Goal: Information Seeking & Learning: Learn about a topic

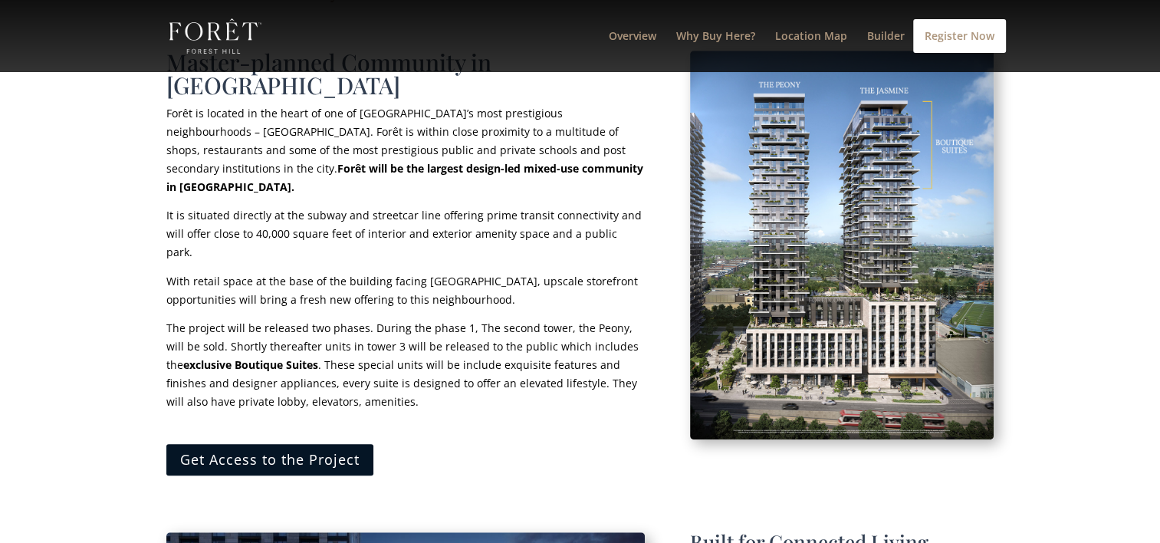
scroll to position [1110, 0]
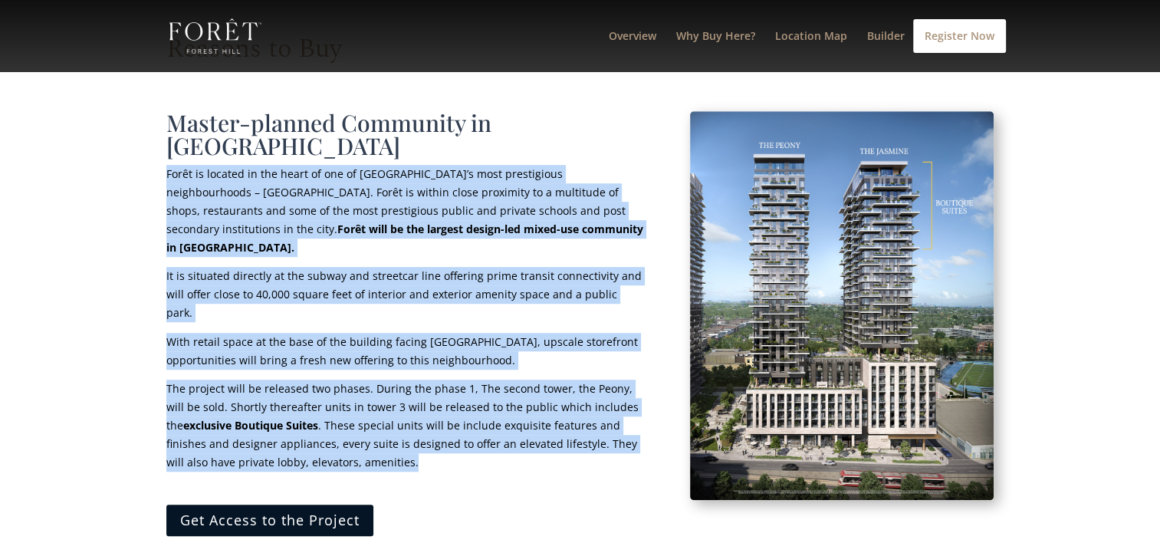
drag, startPoint x: 441, startPoint y: 396, endPoint x: 157, endPoint y: 149, distance: 376.0
copy div "Lorem ip dolorsi am con adipi el sed do Eiusmod’t inci utlaboreetd magnaaliquae…"
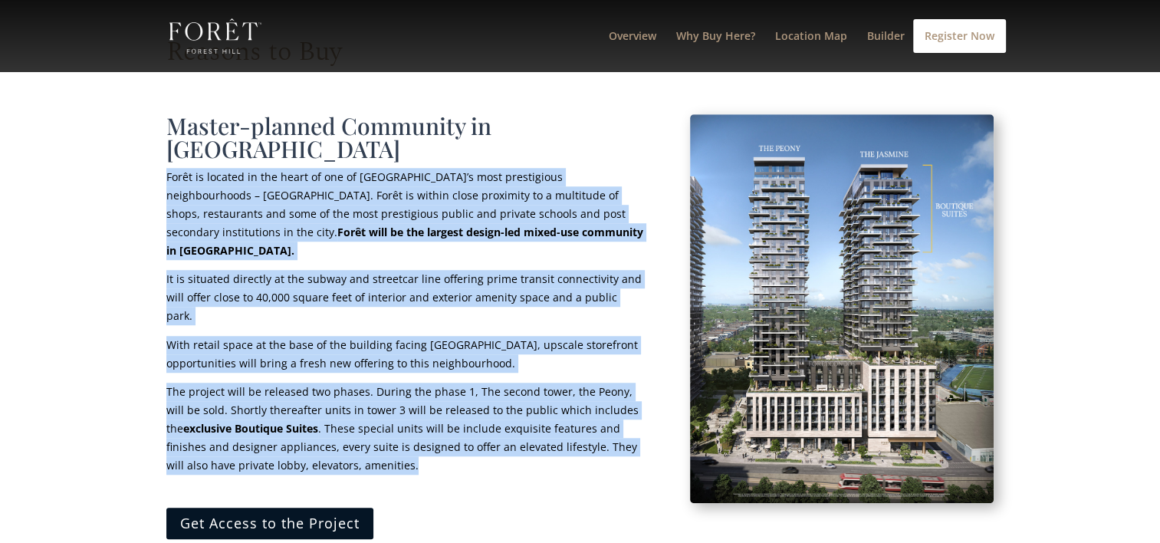
drag, startPoint x: 407, startPoint y: 371, endPoint x: 419, endPoint y: 371, distance: 12.3
click at [407, 382] on p "The project will be released two phases. During the phase 1, The second tower, …" at bounding box center [405, 433] width 478 height 102
click at [423, 392] on p "The project will be released two phases. During the phase 1, The second tower, …" at bounding box center [405, 433] width 478 height 102
drag, startPoint x: 412, startPoint y: 402, endPoint x: 161, endPoint y: 156, distance: 350.7
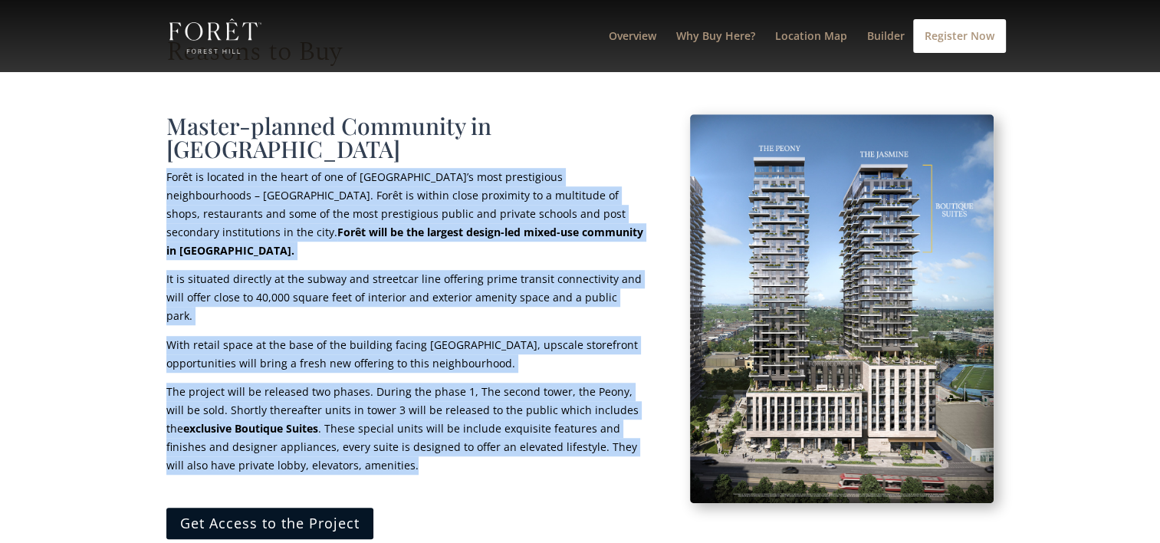
copy div "Lorem ip dolorsi am con adipi el sed do Eiusmod’t inci utlaboreetd magnaaliquae…"
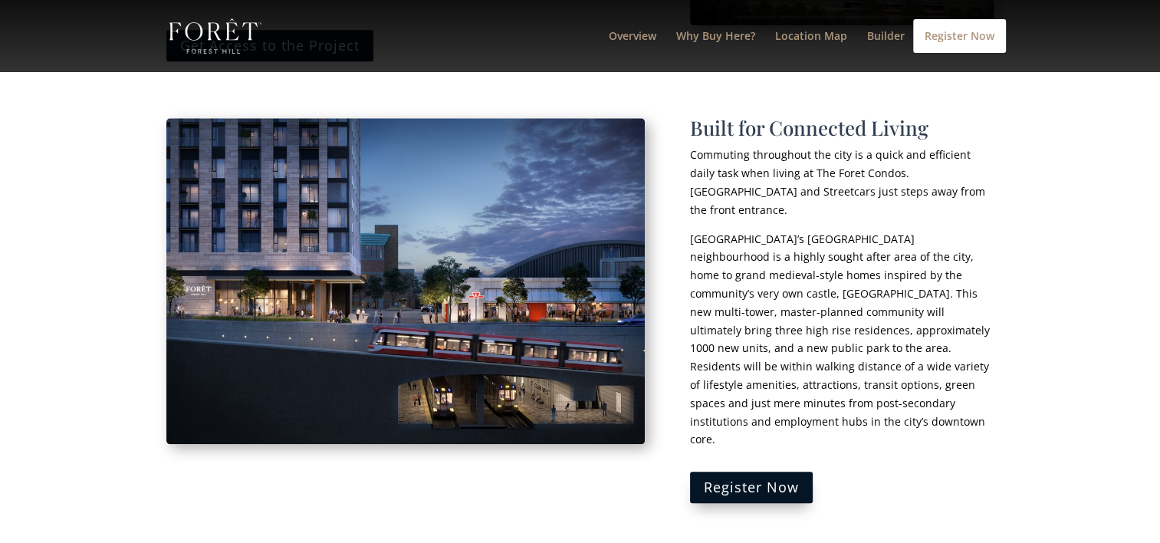
scroll to position [1600, 0]
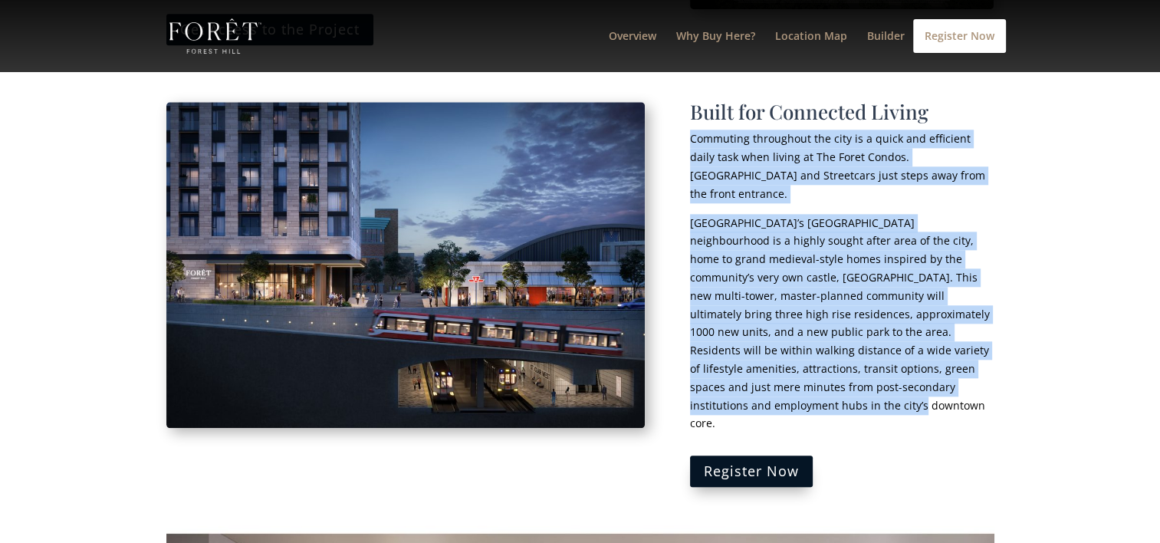
drag, startPoint x: 927, startPoint y: 329, endPoint x: 692, endPoint y: 103, distance: 326.3
click at [692, 103] on div "Built for Connected Living Commuting throughout the city is a quick and efficie…" at bounding box center [842, 267] width 304 height 330
copy div "Commuting throughout the city is a quick and efficient daily task when living a…"
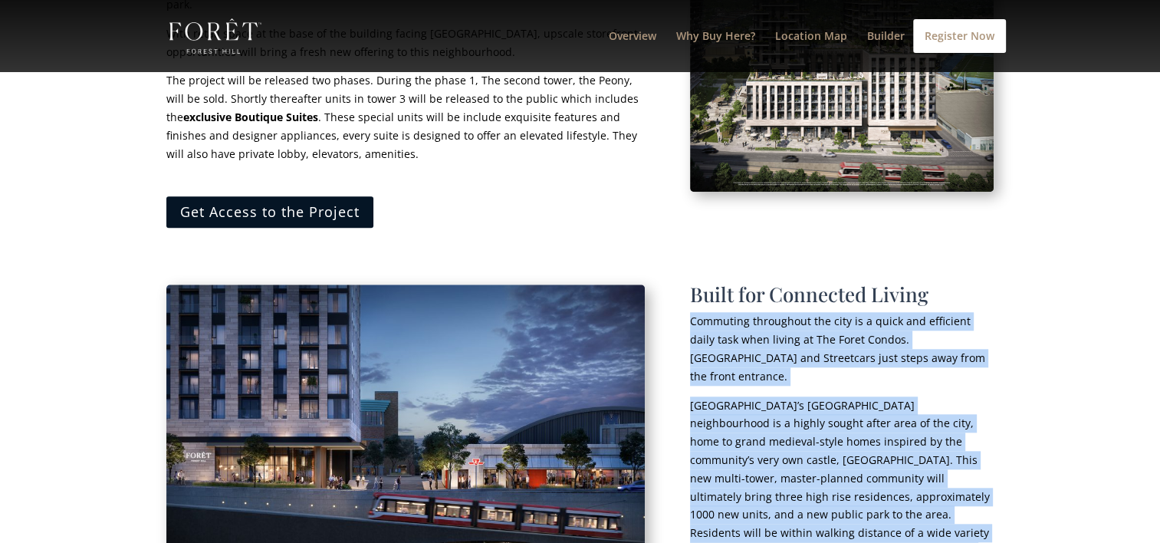
click at [1087, 287] on div "Reasons to Buy Master-planned Community in [GEOGRAPHIC_DATA] is located in the …" at bounding box center [580, 469] width 1160 height 1567
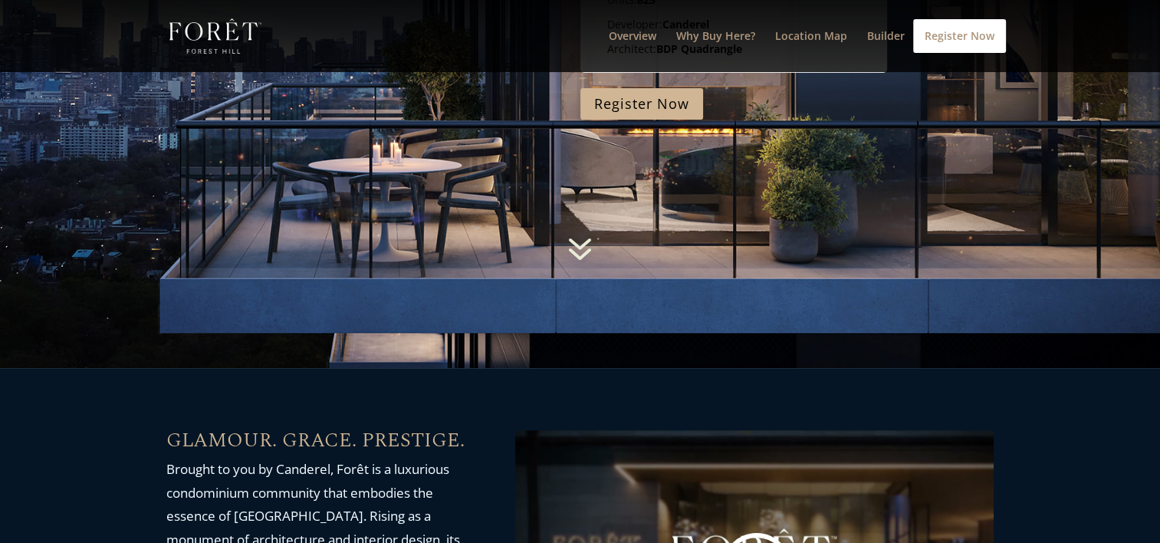
scroll to position [0, 0]
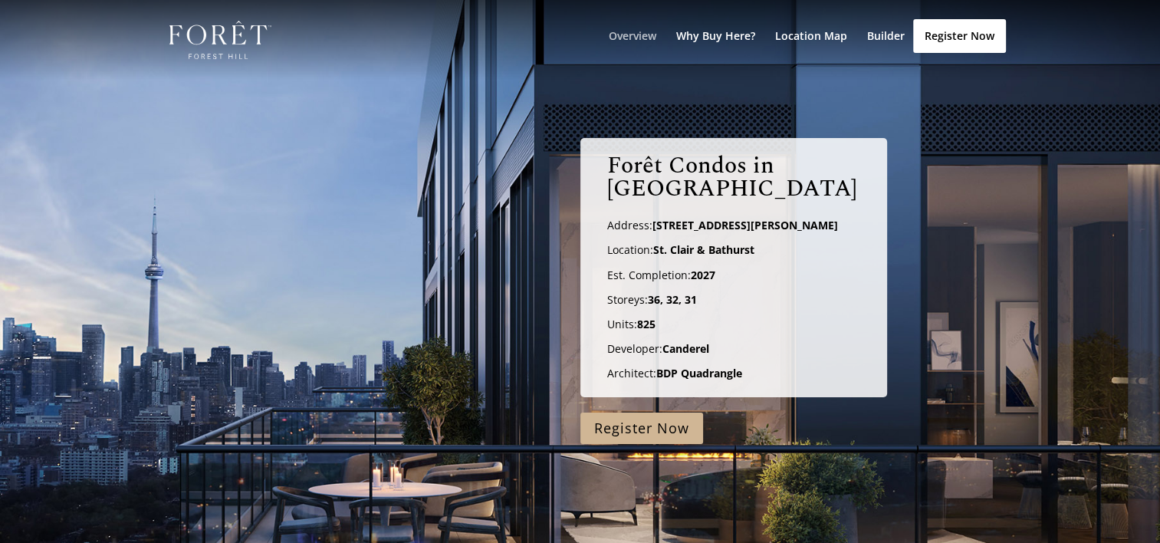
click at [638, 34] on link "Overview" at bounding box center [633, 55] width 48 height 49
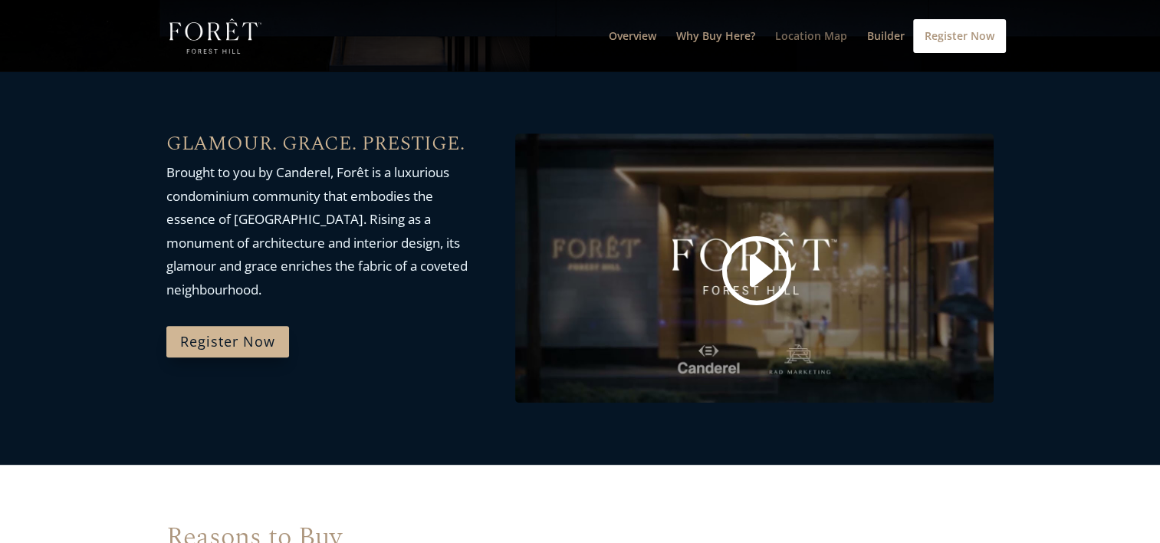
click at [803, 39] on link "Location Map" at bounding box center [811, 51] width 72 height 41
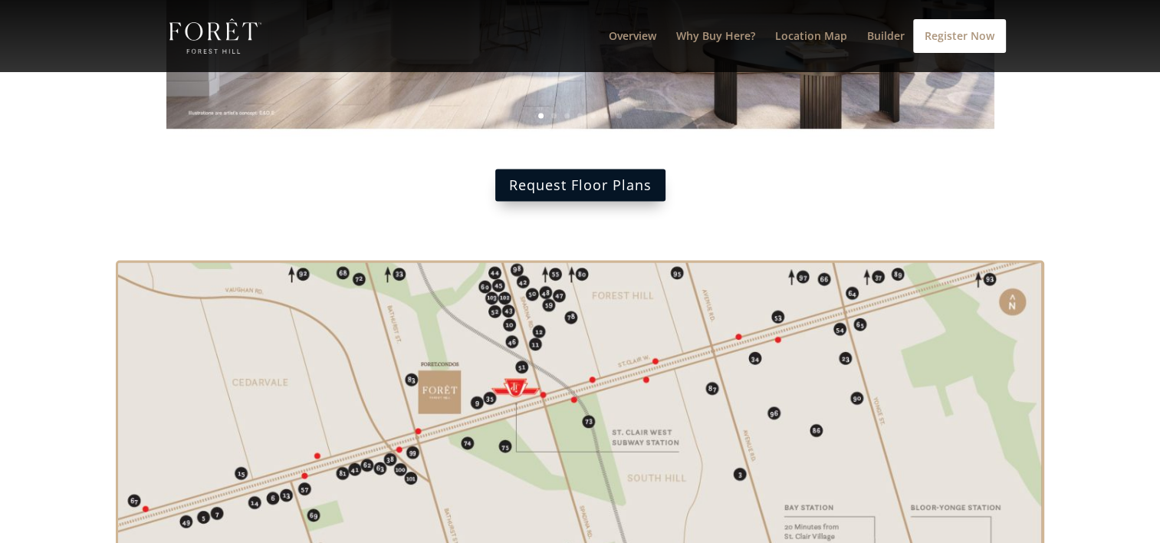
scroll to position [2508, 0]
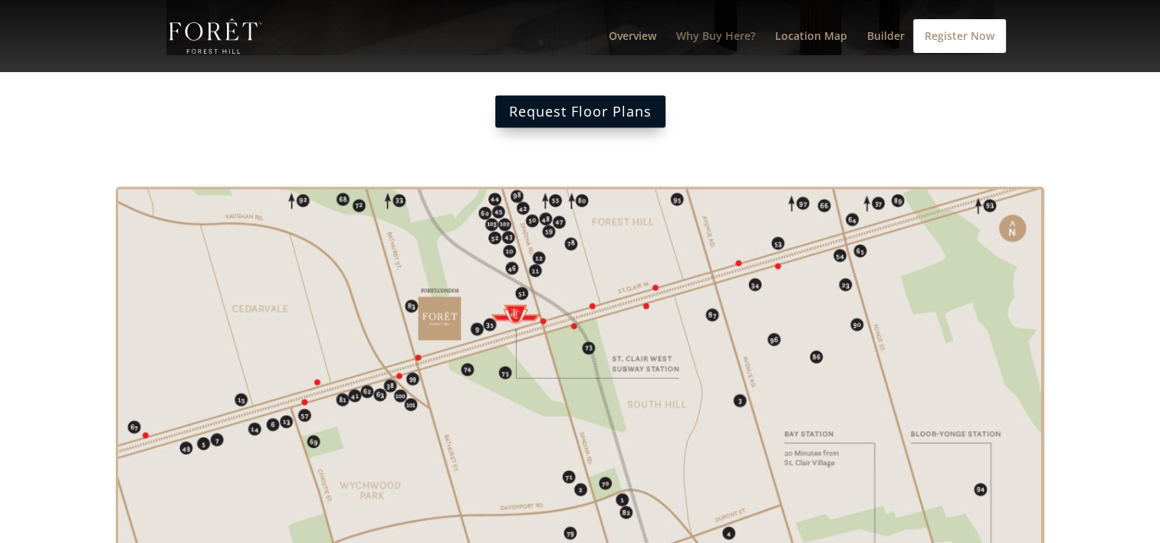
click at [681, 37] on link "Why Buy Here?" at bounding box center [715, 51] width 79 height 41
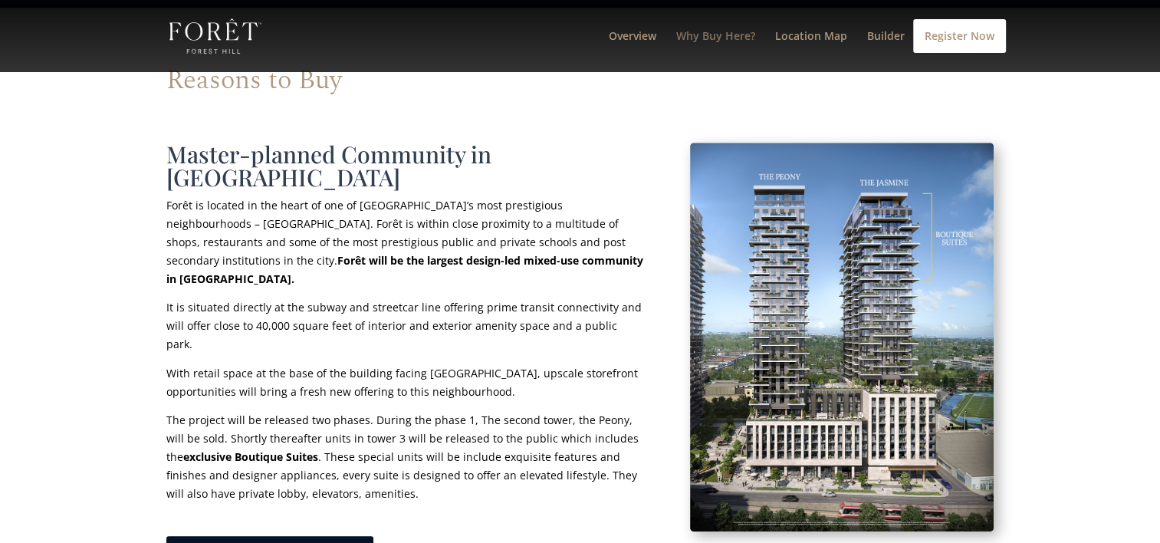
scroll to position [1032, 0]
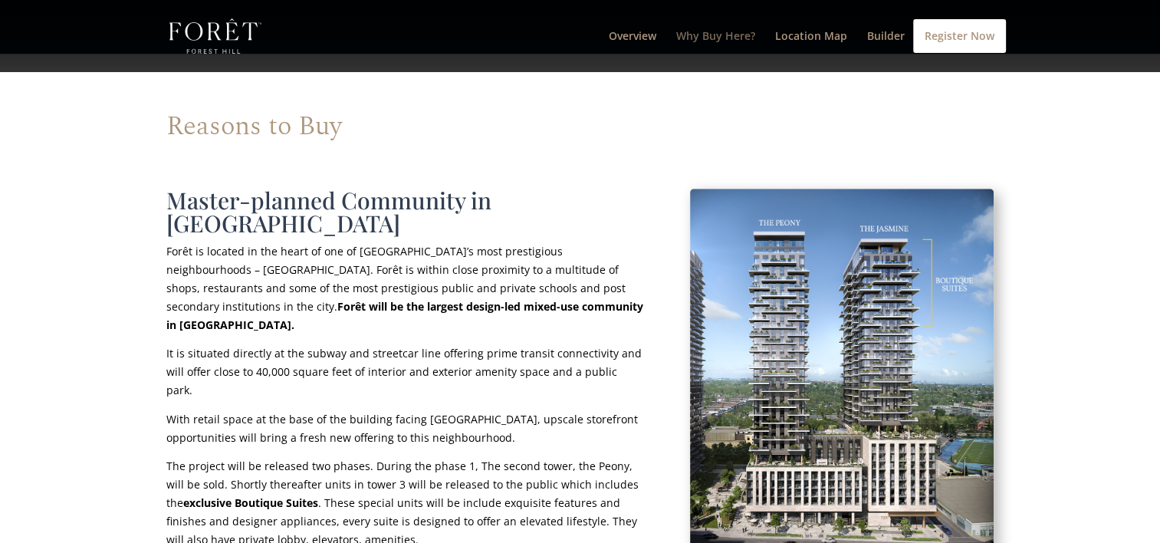
click at [704, 38] on link "Why Buy Here?" at bounding box center [715, 51] width 79 height 41
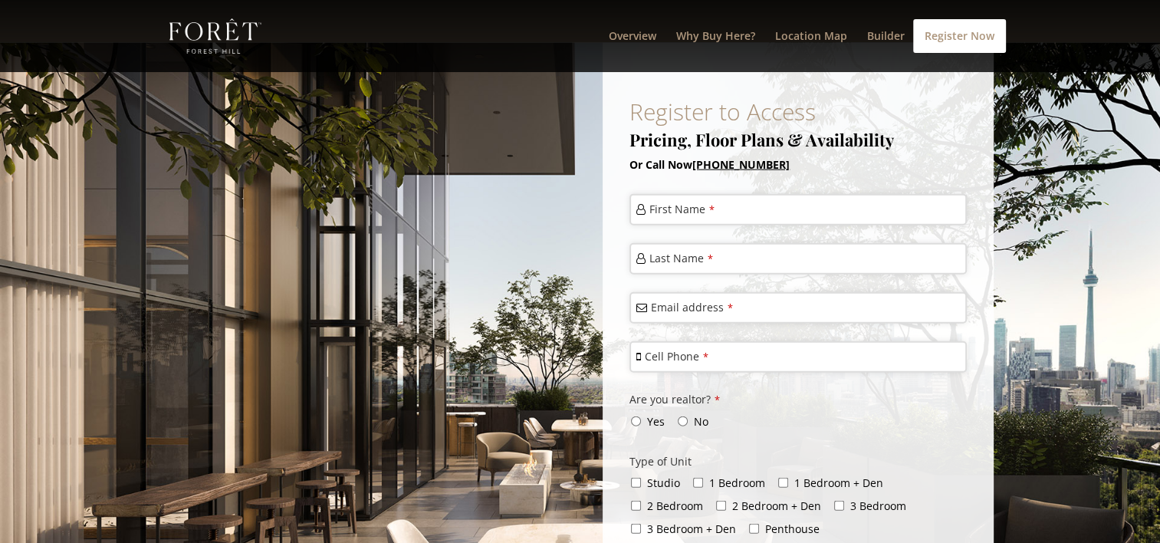
scroll to position [3811, 0]
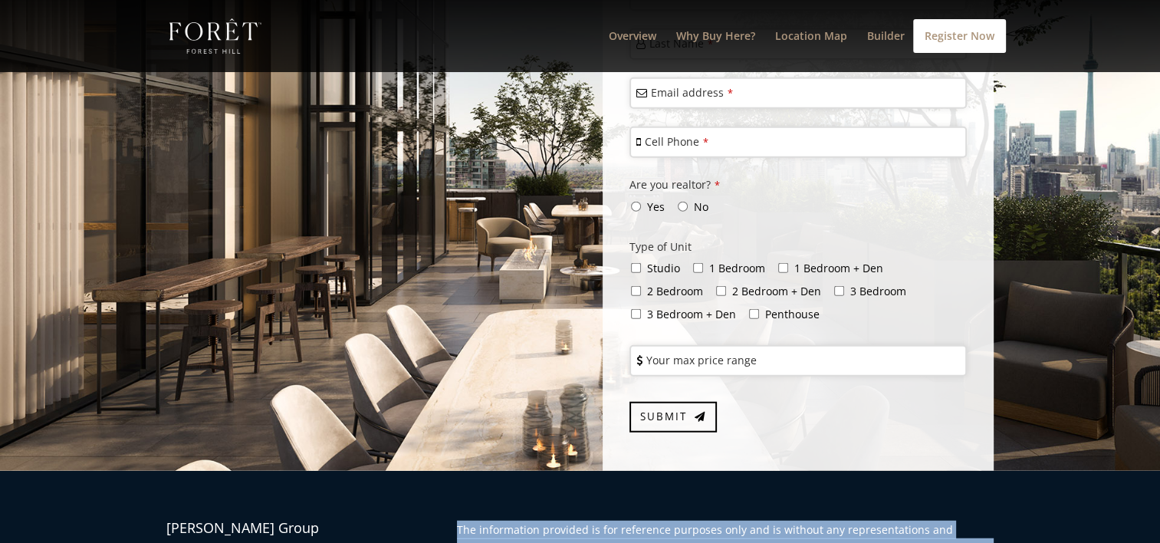
drag, startPoint x: 674, startPoint y: 469, endPoint x: 445, endPoint y: 388, distance: 243.9
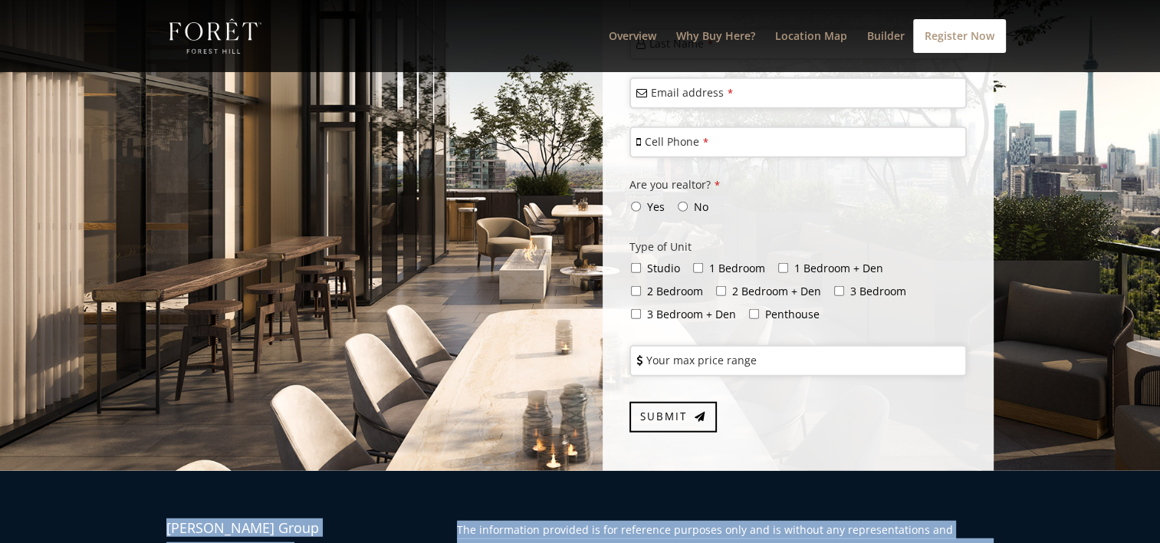
drag, startPoint x: 169, startPoint y: 392, endPoint x: 647, endPoint y: 468, distance: 483.5
